Goal: Task Accomplishment & Management: Complete application form

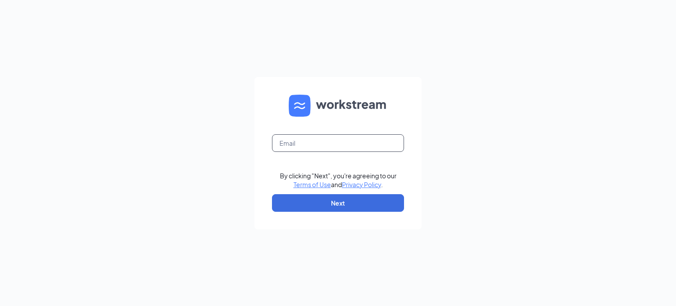
click at [314, 139] on input "text" at bounding box center [338, 143] width 132 height 18
type input "jbcastello@live.com"
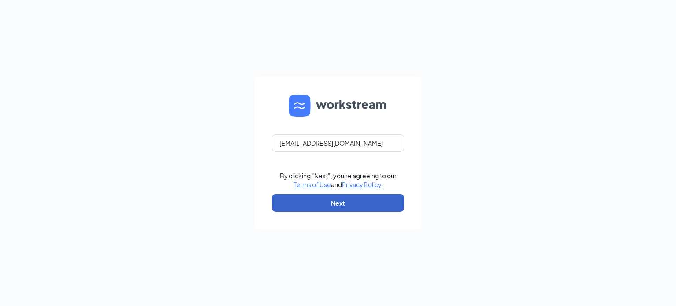
click at [342, 197] on button "Next" at bounding box center [338, 203] width 132 height 18
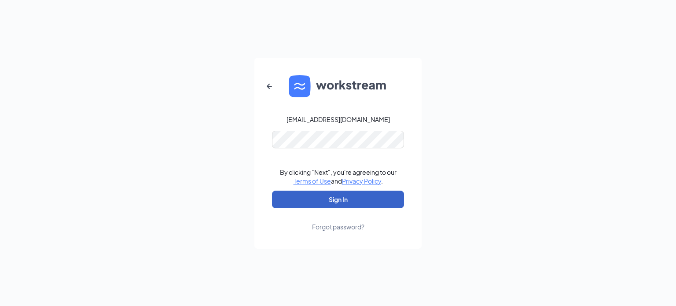
click at [350, 194] on button "Sign In" at bounding box center [338, 199] width 132 height 18
click at [336, 201] on button "Sign In" at bounding box center [338, 199] width 132 height 18
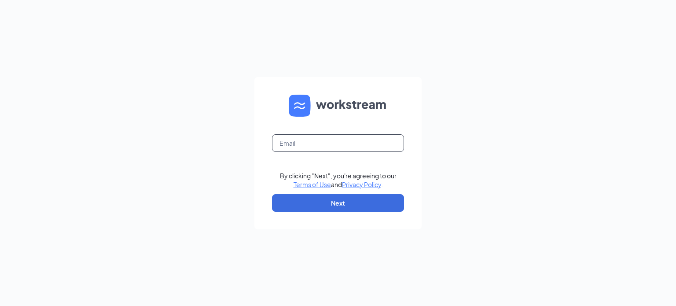
click at [325, 135] on input "text" at bounding box center [338, 143] width 132 height 18
type input "jcastello@eatrp.com"
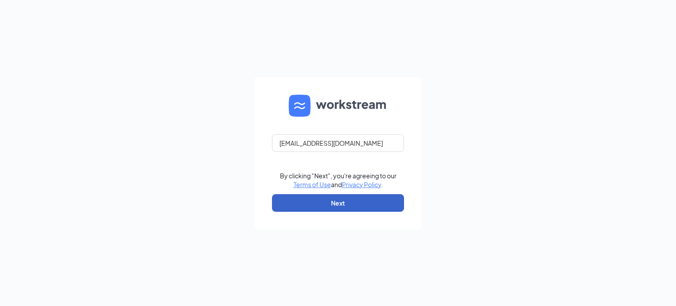
click at [331, 205] on button "Next" at bounding box center [338, 203] width 132 height 18
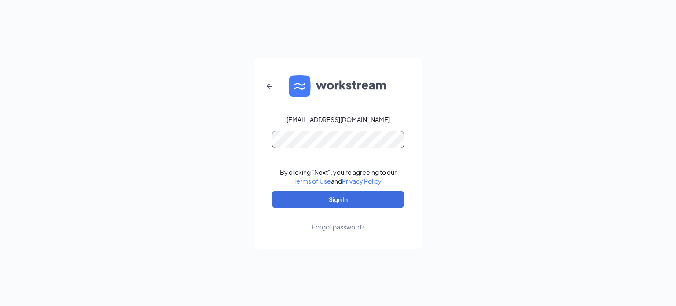
click at [272, 190] on button "Sign In" at bounding box center [338, 199] width 132 height 18
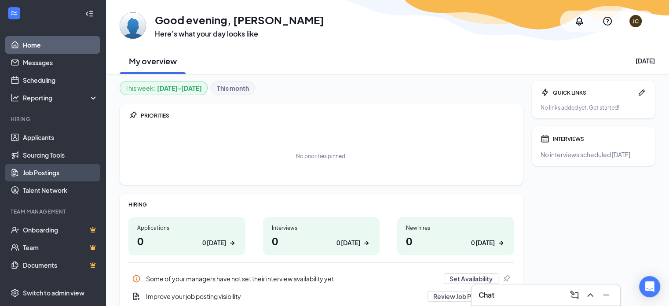
click at [59, 175] on link "Job Postings" at bounding box center [60, 173] width 75 height 18
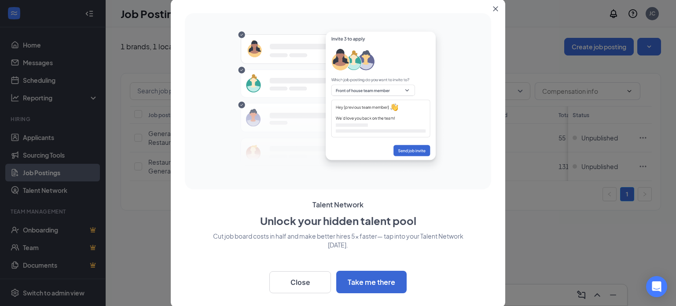
click at [496, 8] on icon "Close" at bounding box center [495, 8] width 5 height 5
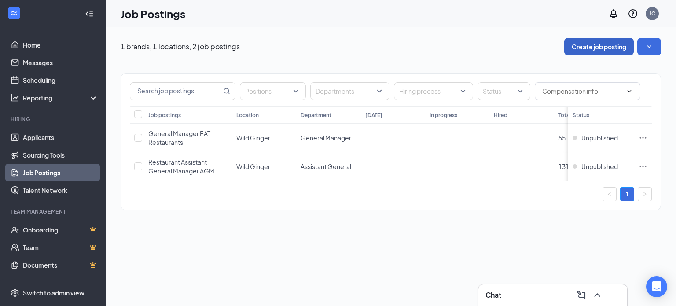
click at [602, 44] on button "Create job posting" at bounding box center [598, 47] width 69 height 18
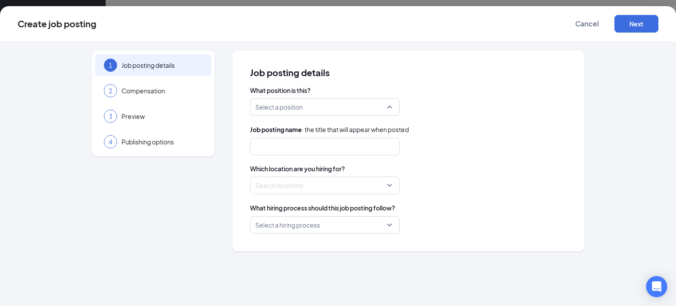
click at [303, 110] on input "search" at bounding box center [321, 107] width 133 height 17
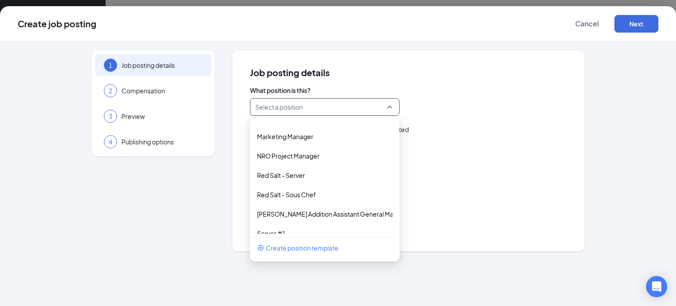
scroll to position [786, 0]
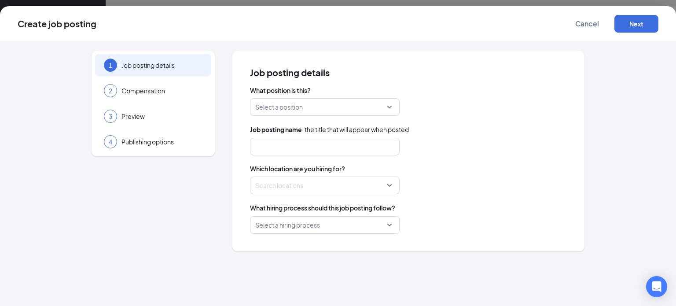
click at [449, 61] on div "Job posting details What position is this? Select a position [CREDIT_CARD_NUMBE…" at bounding box center [408, 151] width 352 height 201
click at [582, 22] on span "Cancel" at bounding box center [587, 23] width 24 height 9
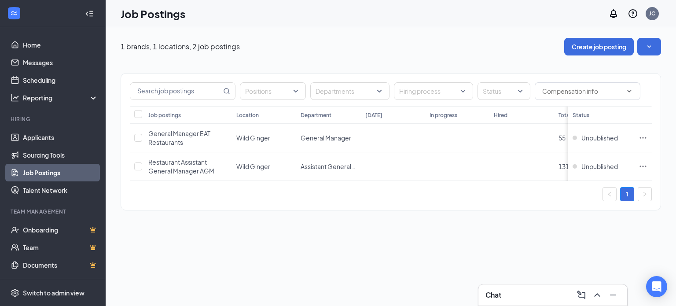
click at [253, 62] on div "Positions Departments Hiring process Status Job postings Location Department [D…" at bounding box center [391, 137] width 540 height 164
